Goal: Task Accomplishment & Management: Use online tool/utility

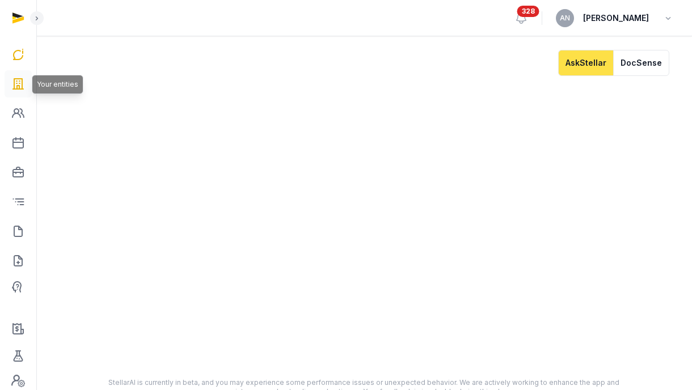
click at [23, 81] on icon at bounding box center [18, 84] width 14 height 18
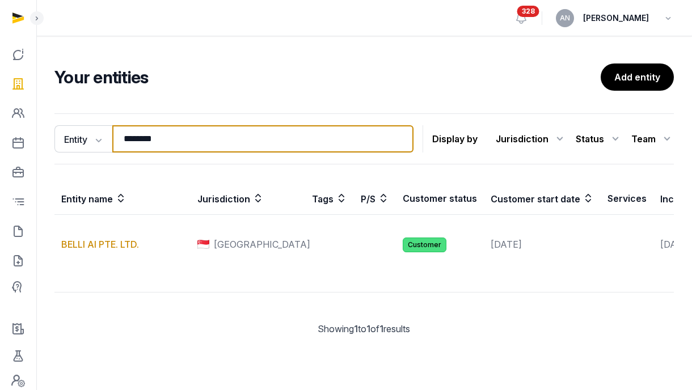
click at [175, 144] on input "********" at bounding box center [262, 138] width 301 height 27
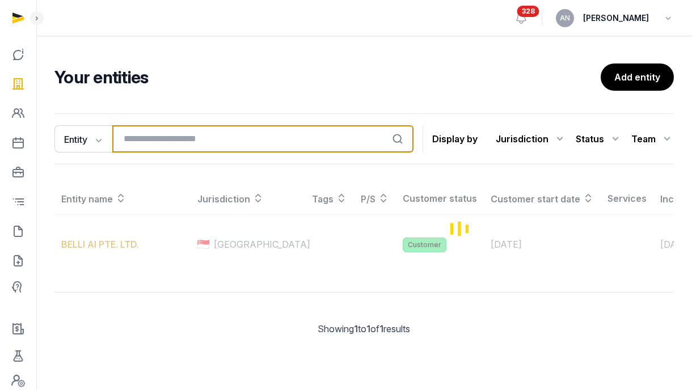
type input "*"
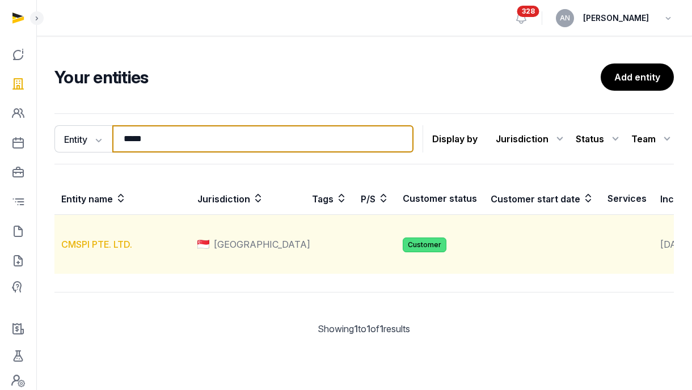
type input "*****"
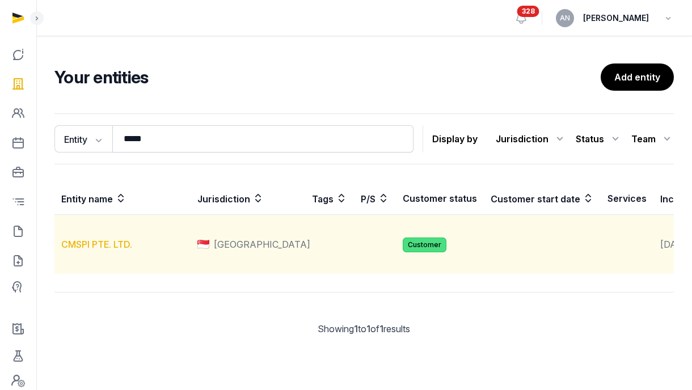
click at [86, 250] on link "CMSPI PTE. LTD." at bounding box center [96, 244] width 71 height 11
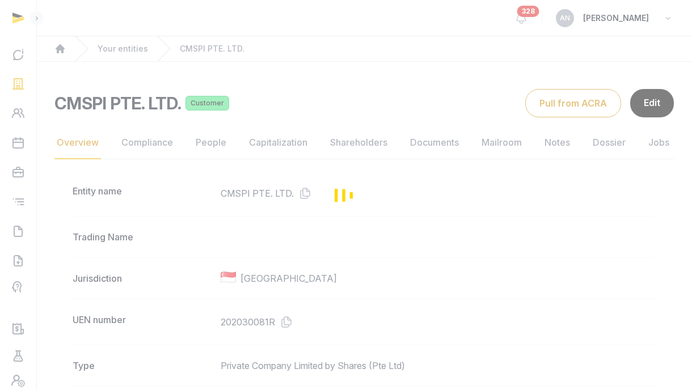
click at [144, 150] on div "Loading" at bounding box center [346, 195] width 692 height 390
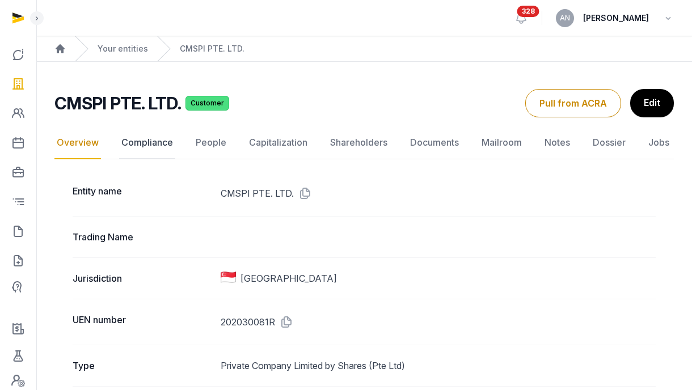
click at [149, 143] on link "Compliance" at bounding box center [147, 142] width 56 height 33
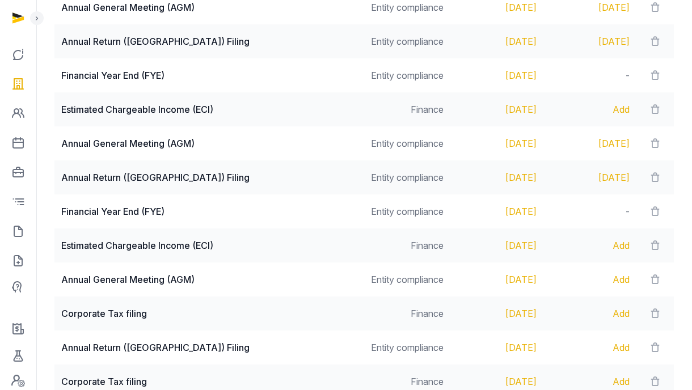
scroll to position [340, 0]
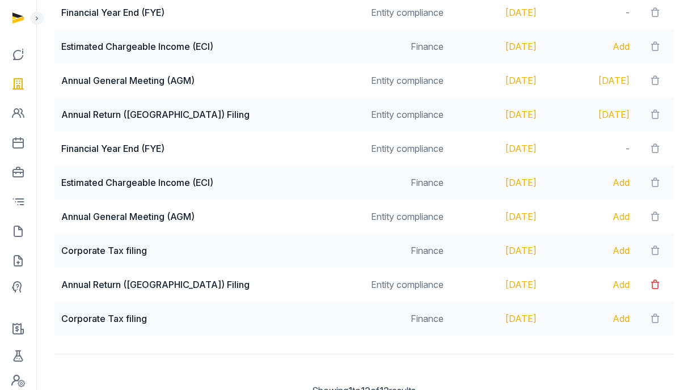
click at [651, 283] on icon at bounding box center [654, 285] width 11 height 16
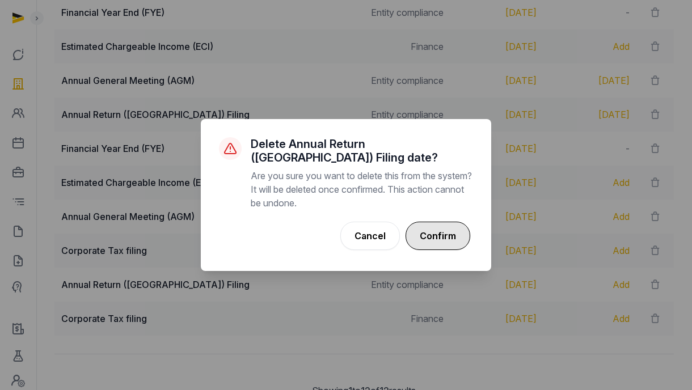
click at [437, 230] on button "Confirm" at bounding box center [437, 236] width 65 height 28
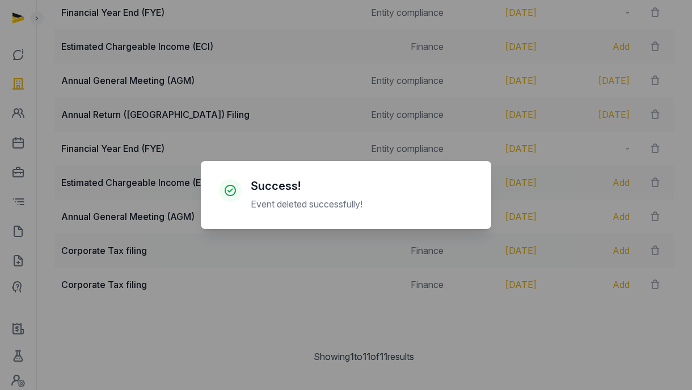
click at [590, 265] on div "× Success! Event deleted successfully! Cancel No OK" at bounding box center [346, 195] width 692 height 390
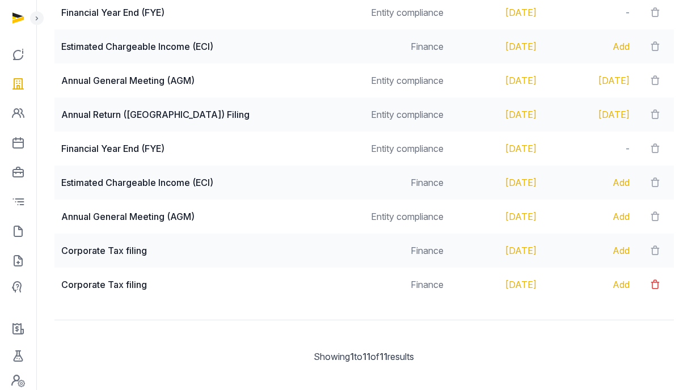
click at [649, 290] on icon at bounding box center [654, 285] width 11 height 16
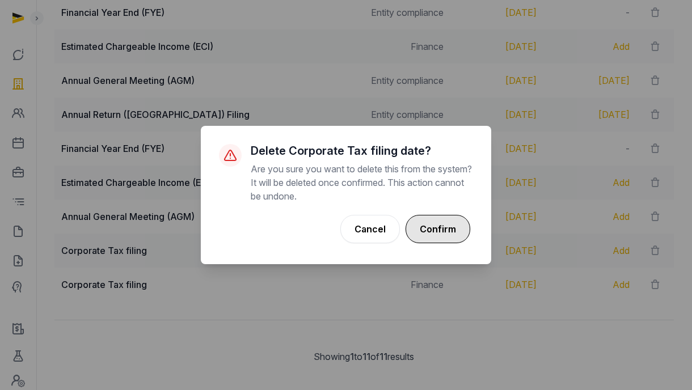
click at [435, 224] on button "Confirm" at bounding box center [437, 229] width 65 height 28
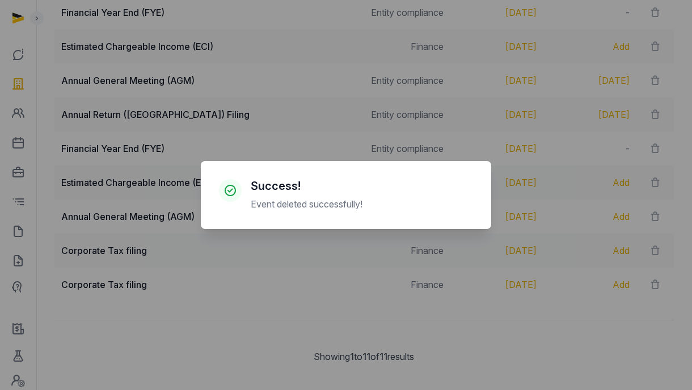
scroll to position [320, 0]
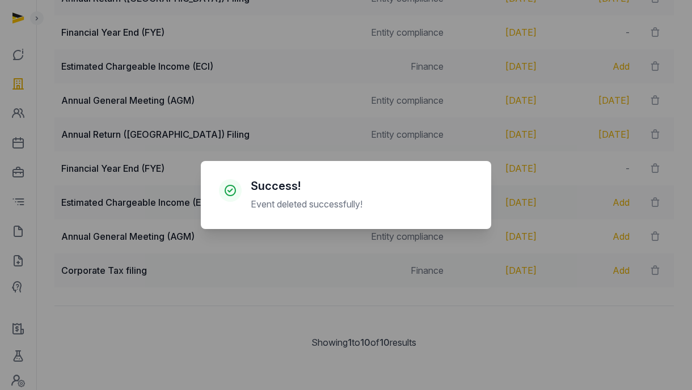
click at [501, 258] on div "× Success! Event deleted successfully! Cancel No OK" at bounding box center [346, 195] width 692 height 390
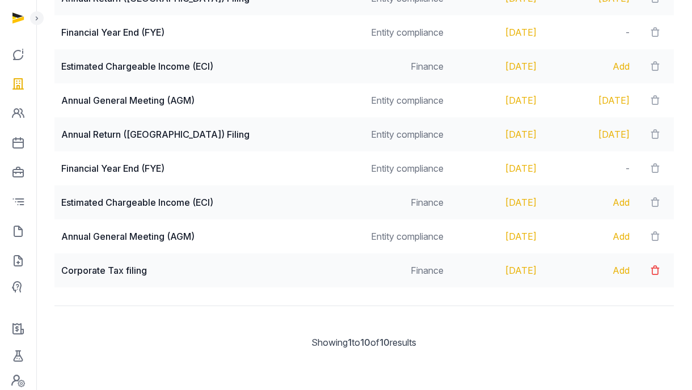
click at [656, 272] on icon at bounding box center [654, 271] width 11 height 16
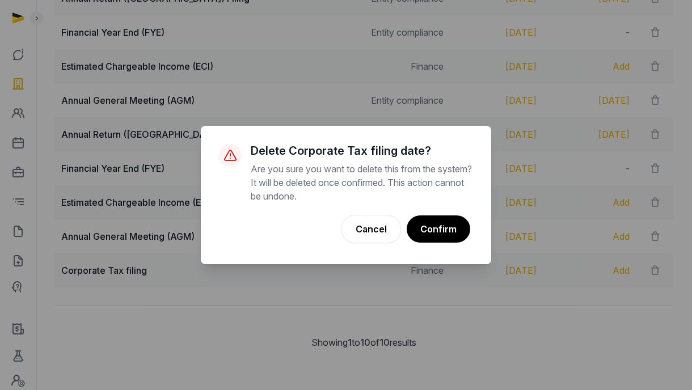
click at [441, 225] on button "Confirm" at bounding box center [439, 228] width 64 height 27
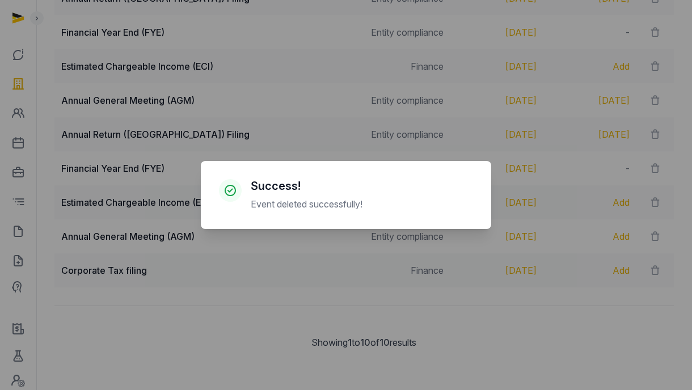
scroll to position [286, 0]
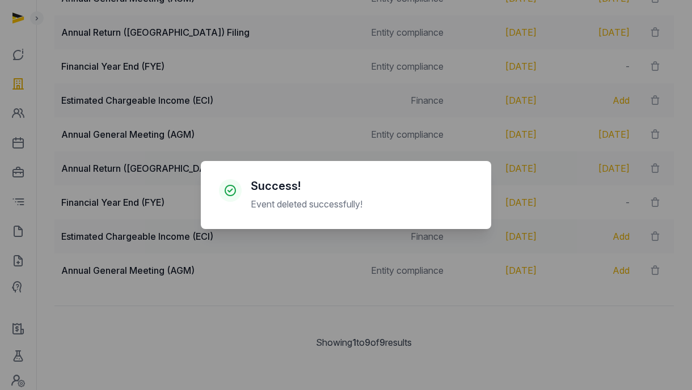
click at [399, 118] on div "× Success! Event deleted successfully! Cancel No OK" at bounding box center [346, 195] width 692 height 390
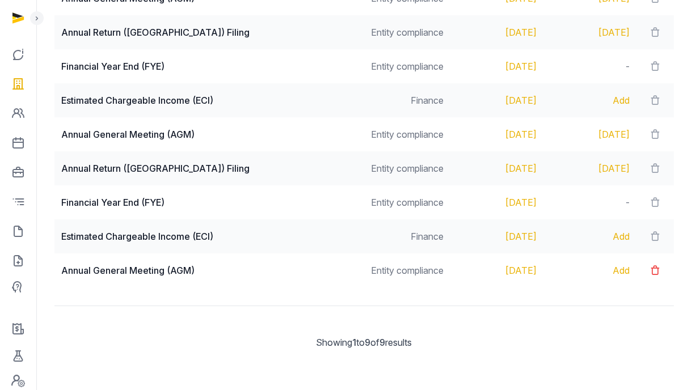
click at [653, 267] on icon at bounding box center [654, 271] width 11 height 16
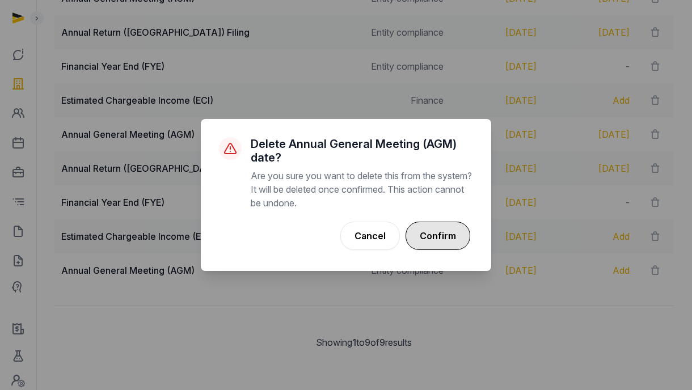
click at [442, 227] on button "Confirm" at bounding box center [437, 236] width 65 height 28
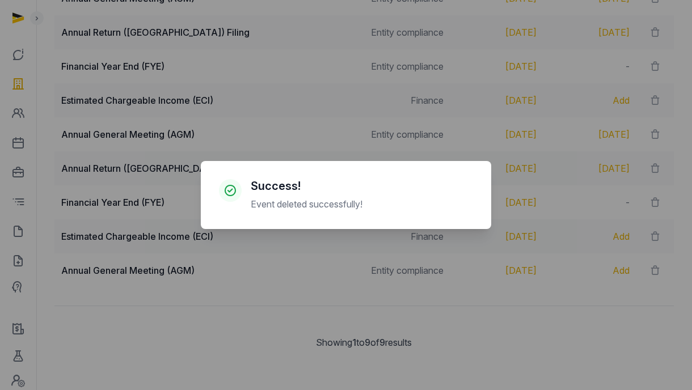
scroll to position [252, 0]
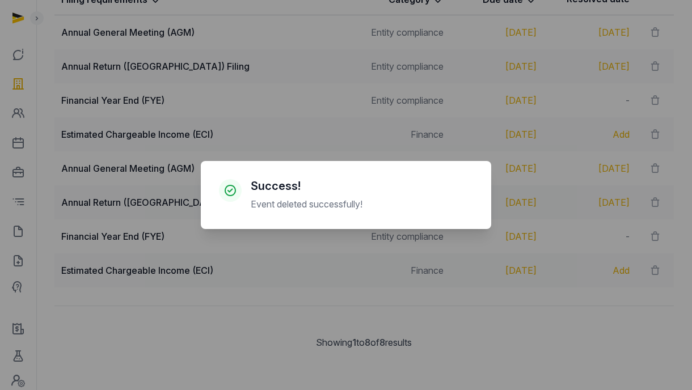
click at [431, 108] on div "× Success! Event deleted successfully! Cancel No OK" at bounding box center [346, 195] width 692 height 390
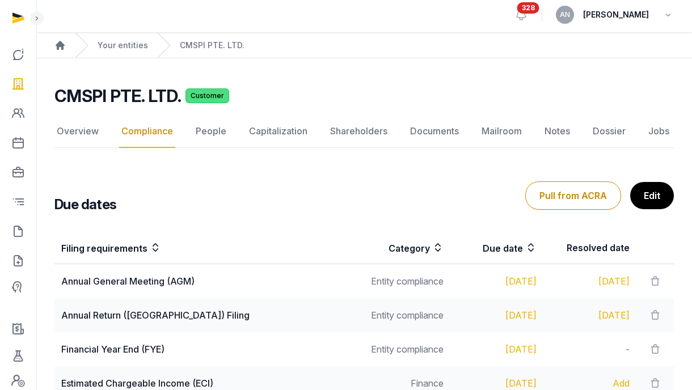
scroll to position [0, 0]
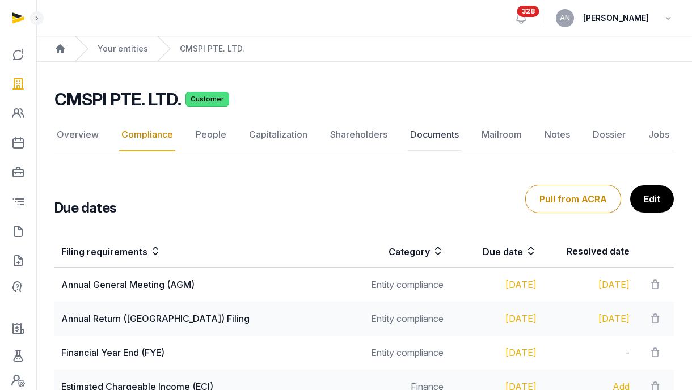
click at [421, 136] on link "Documents" at bounding box center [434, 134] width 53 height 33
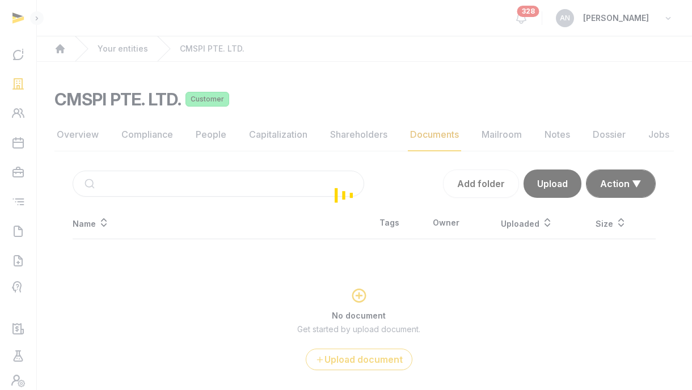
click at [83, 133] on div "Loading" at bounding box center [346, 195] width 692 height 390
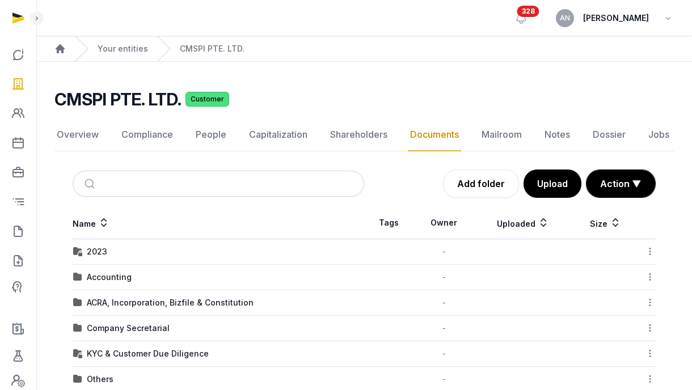
click at [83, 133] on link "Overview" at bounding box center [77, 134] width 46 height 33
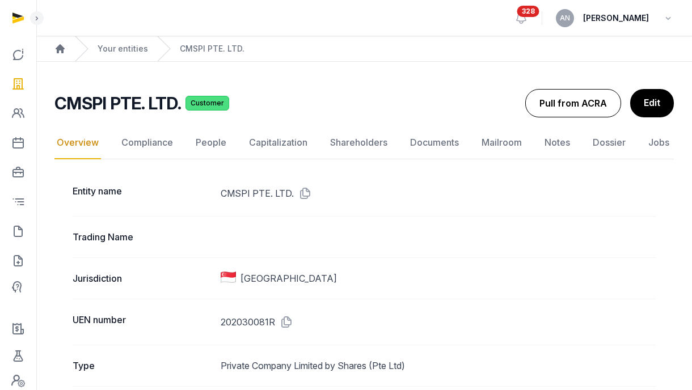
click at [572, 102] on button "Pull from ACRA" at bounding box center [573, 103] width 96 height 28
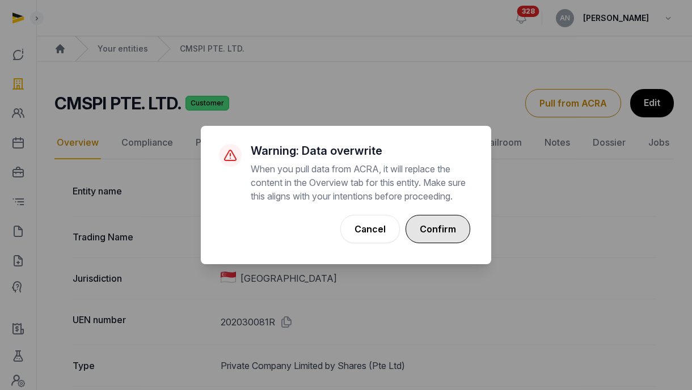
click at [441, 223] on button "Confirm" at bounding box center [437, 229] width 65 height 28
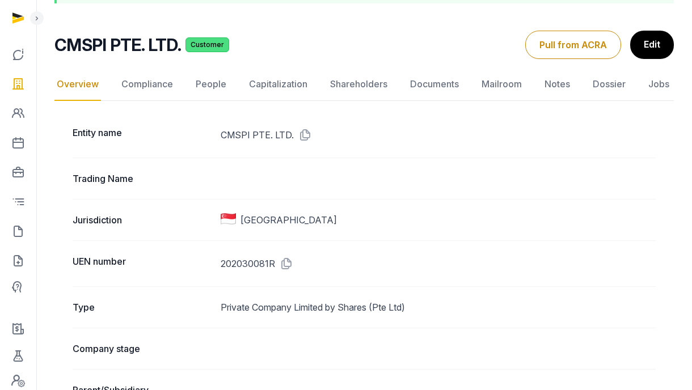
scroll to position [73, 0]
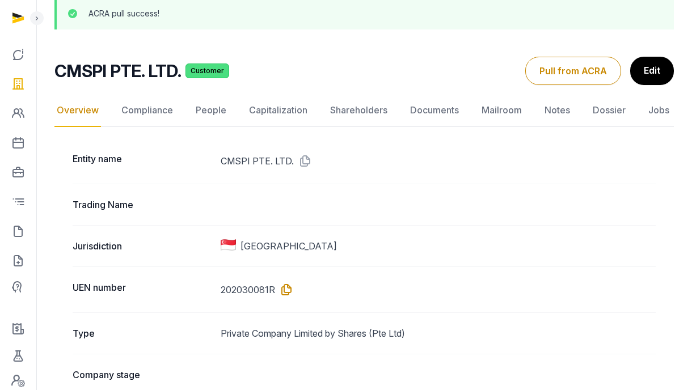
click at [285, 293] on icon at bounding box center [284, 290] width 18 height 18
click at [22, 321] on icon at bounding box center [18, 329] width 14 height 18
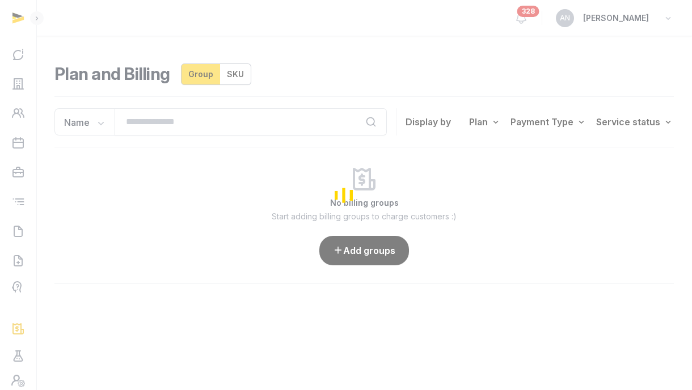
click at [348, 67] on div "Loading" at bounding box center [346, 195] width 692 height 390
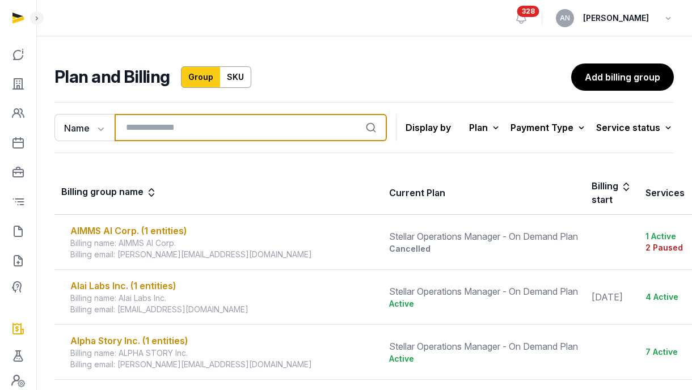
click at [219, 123] on input "search" at bounding box center [251, 127] width 272 height 27
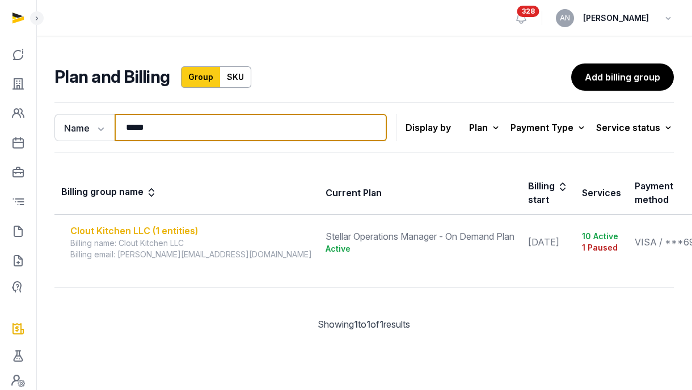
type input "*****"
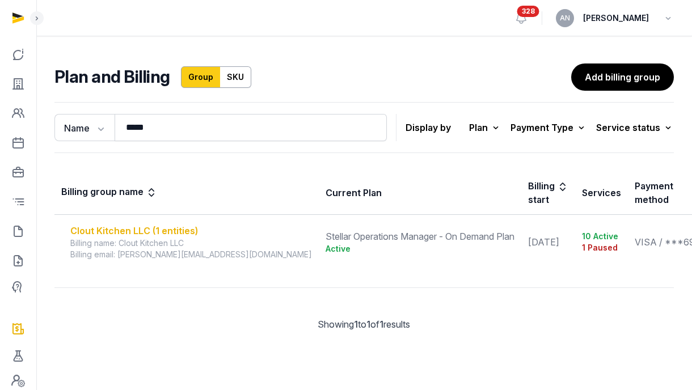
click at [156, 231] on div "Clout Kitchen LLC (1 entities)" at bounding box center [191, 231] width 242 height 14
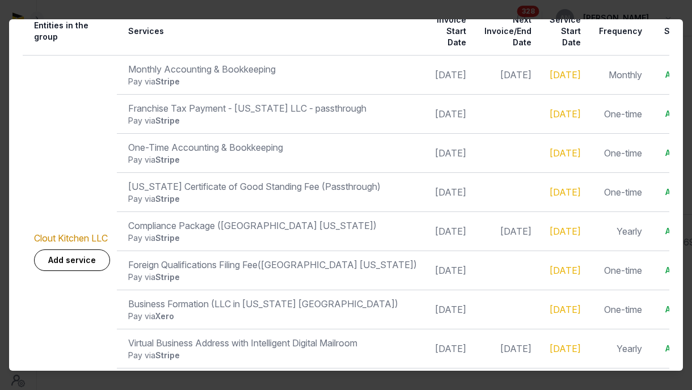
scroll to position [246, 0]
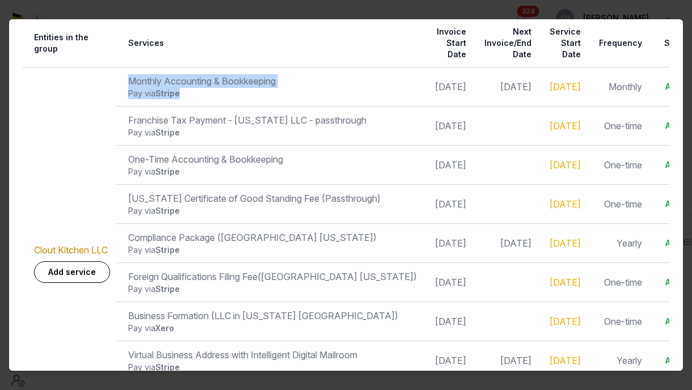
drag, startPoint x: 122, startPoint y: 84, endPoint x: 213, endPoint y: 97, distance: 91.6
click at [213, 97] on td "Monthly Accounting & Bookkeeping Pay via Stripe" at bounding box center [270, 86] width 307 height 39
click at [213, 97] on div "Pay via Stripe" at bounding box center [272, 93] width 289 height 11
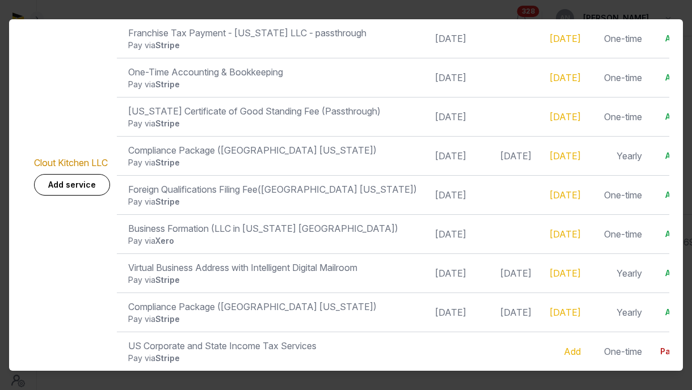
scroll to position [336, 0]
